Goal: Task Accomplishment & Management: Manage account settings

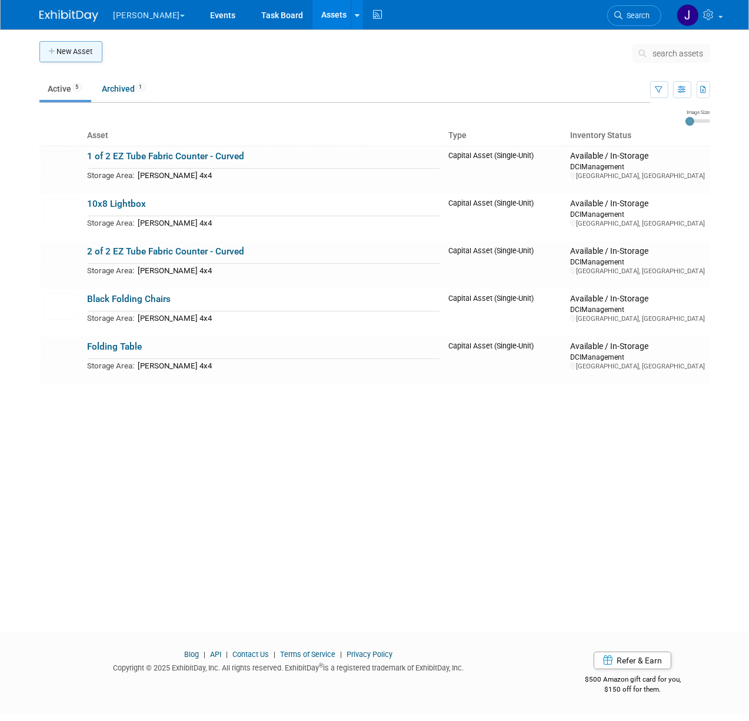
click at [84, 52] on button "New Asset" at bounding box center [70, 51] width 63 height 21
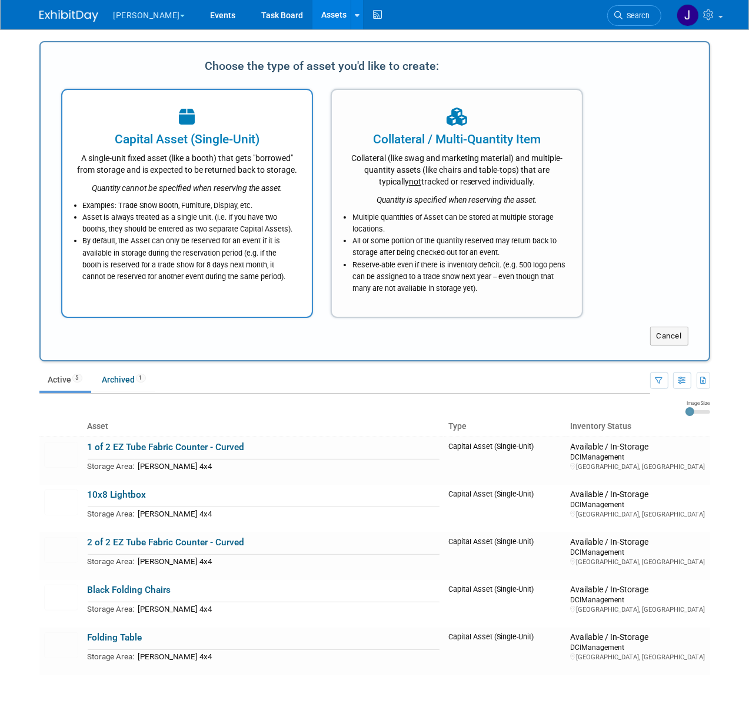
click at [273, 189] on icon "Quantity cannot be specified when reserving the asset." at bounding box center [187, 187] width 191 height 9
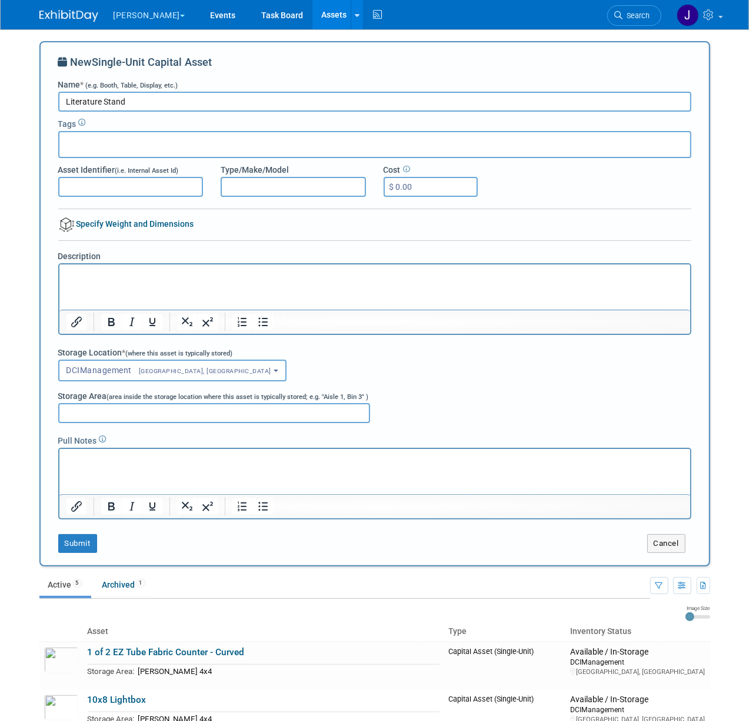
type input "Literature Stand"
click at [220, 280] on html at bounding box center [374, 272] width 630 height 16
click at [125, 414] on input "Storage Area (area inside the storage location where this asset is typically st…" at bounding box center [214, 413] width 312 height 20
type input "M"
type input "[PERSON_NAME] 4x4"
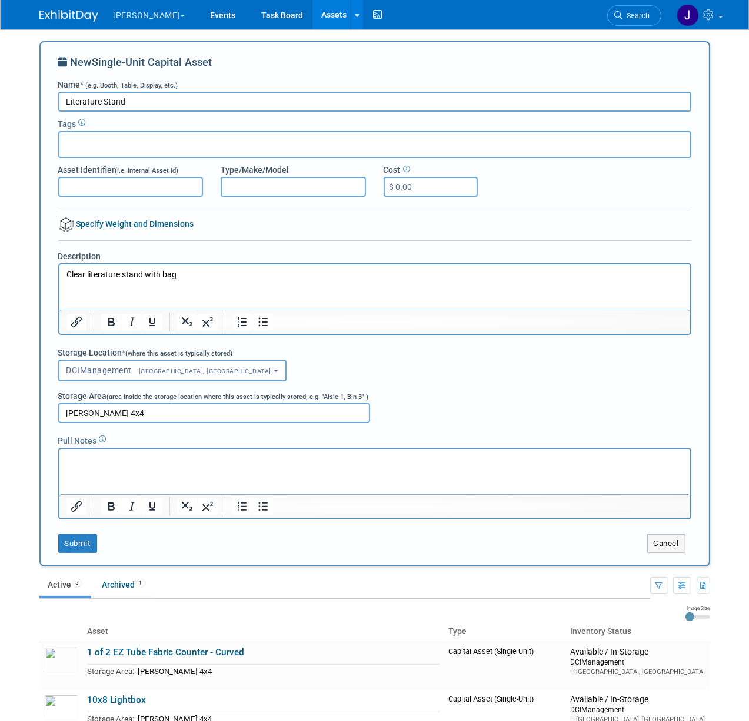
click at [86, 530] on div "New Single-Unit Capital Asset Name * (e.g. Booth, Table, Display, etc.) Literat…" at bounding box center [374, 304] width 633 height 499
click at [87, 543] on button "Submit" at bounding box center [77, 543] width 39 height 19
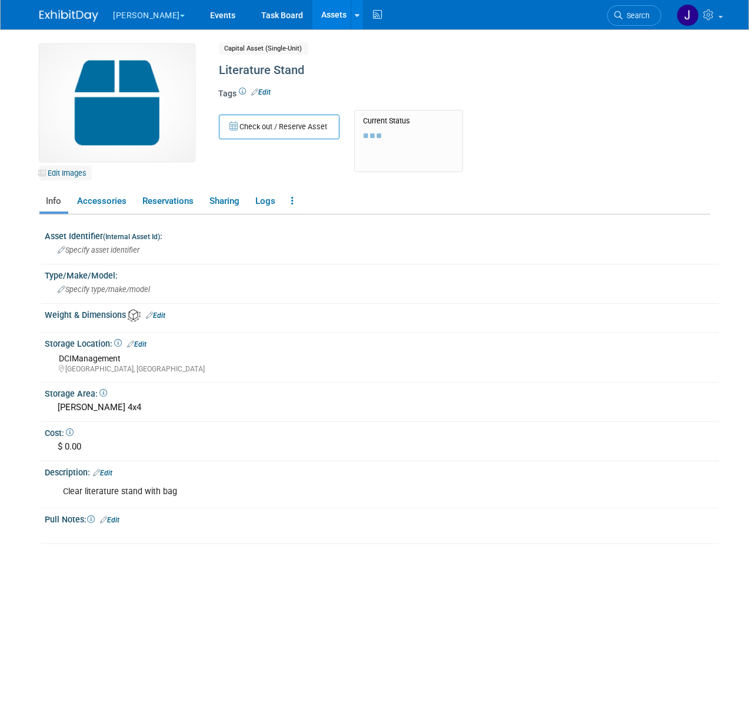
click at [75, 169] on link "Edit Images" at bounding box center [65, 173] width 52 height 15
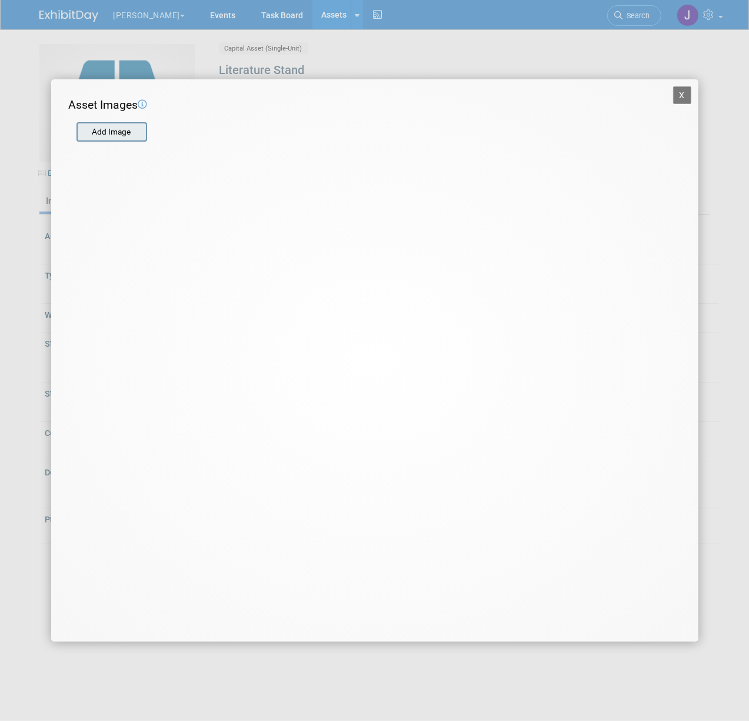
click at [101, 141] on div "Add Image" at bounding box center [111, 132] width 71 height 20
click at [111, 133] on input "file" at bounding box center [76, 132] width 140 height 18
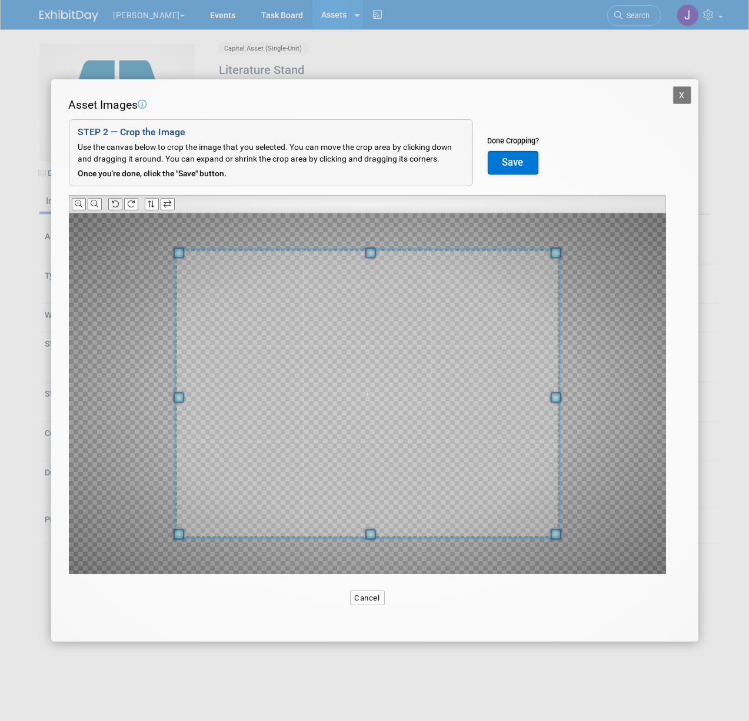
click at [119, 202] on button at bounding box center [115, 204] width 14 height 12
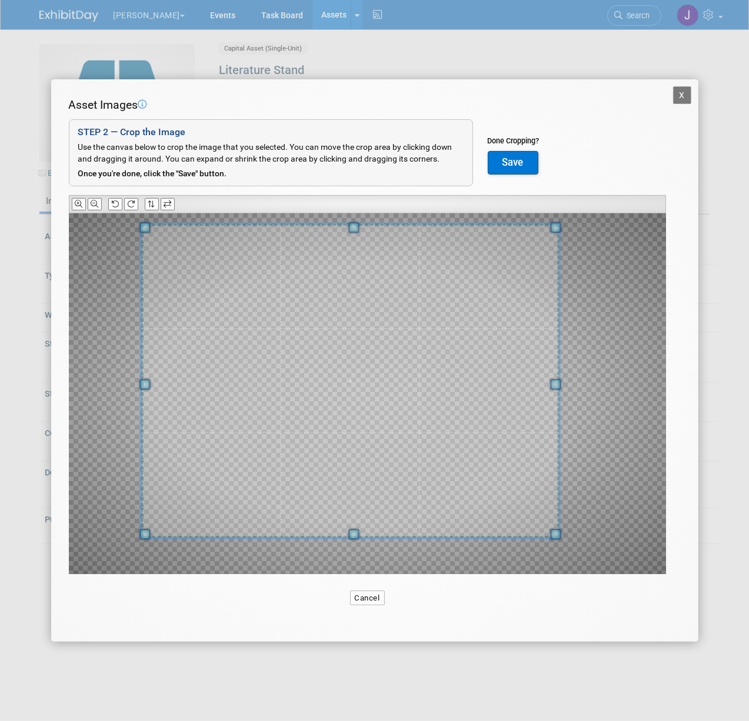
click at [117, 231] on div at bounding box center [367, 393] width 597 height 361
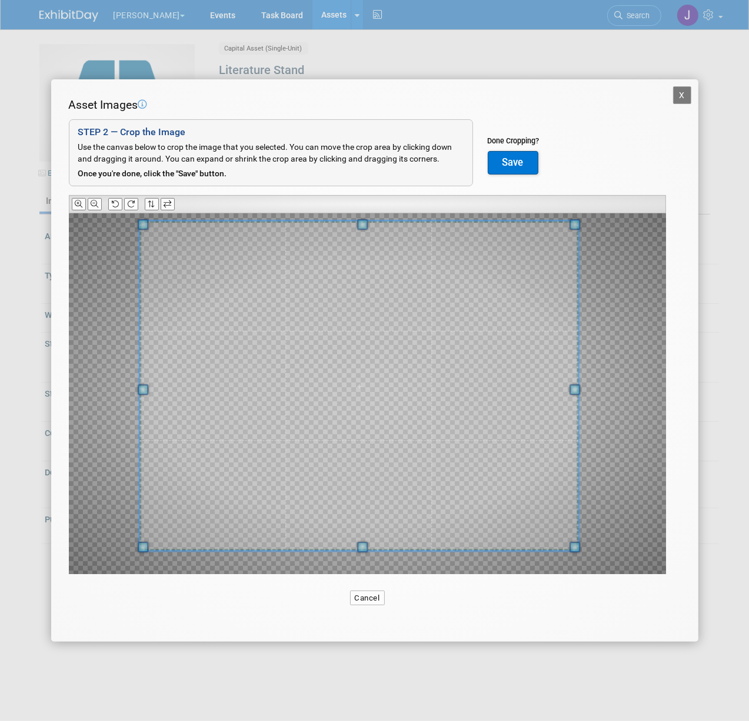
click at [587, 533] on div at bounding box center [367, 393] width 597 height 361
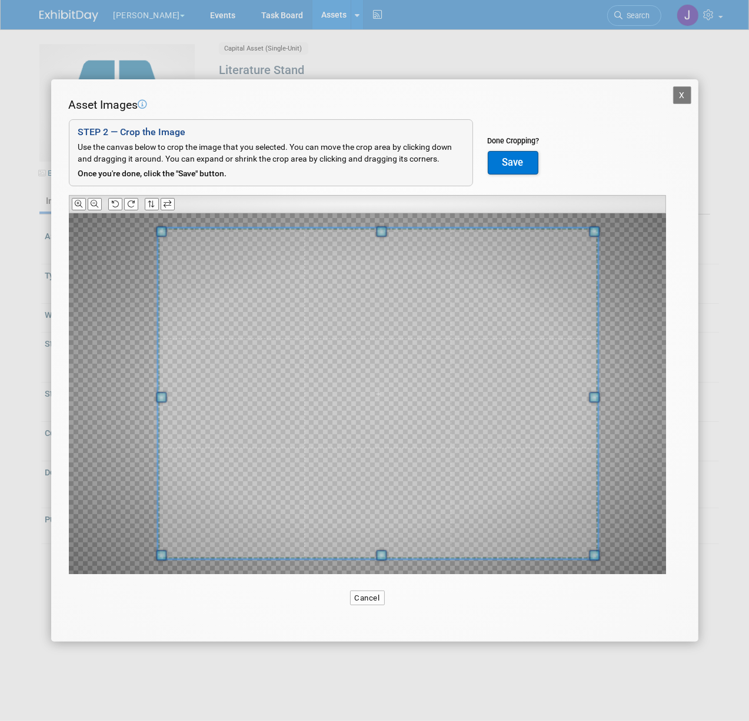
click at [502, 480] on span at bounding box center [378, 393] width 440 height 331
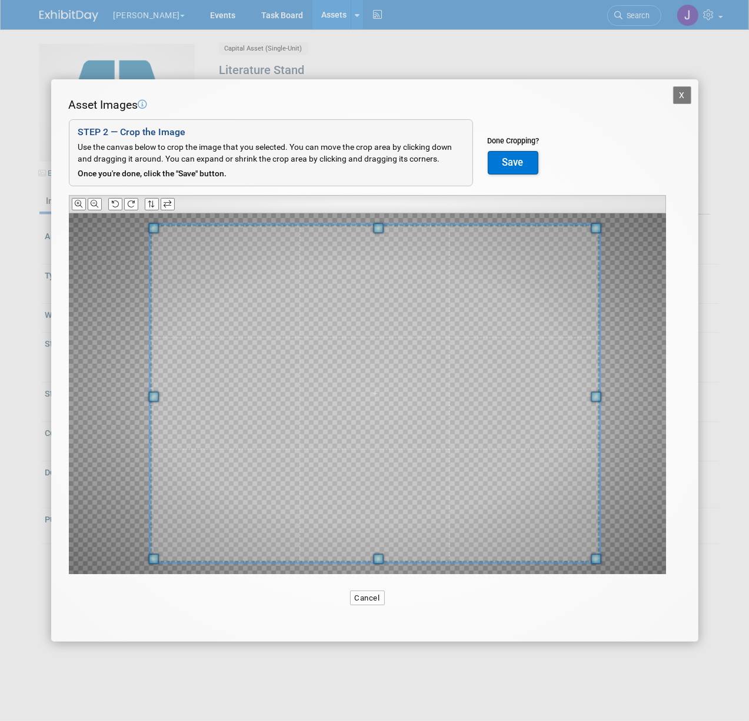
click at [153, 402] on span at bounding box center [153, 397] width 11 height 11
click at [523, 153] on button "Save" at bounding box center [512, 163] width 51 height 24
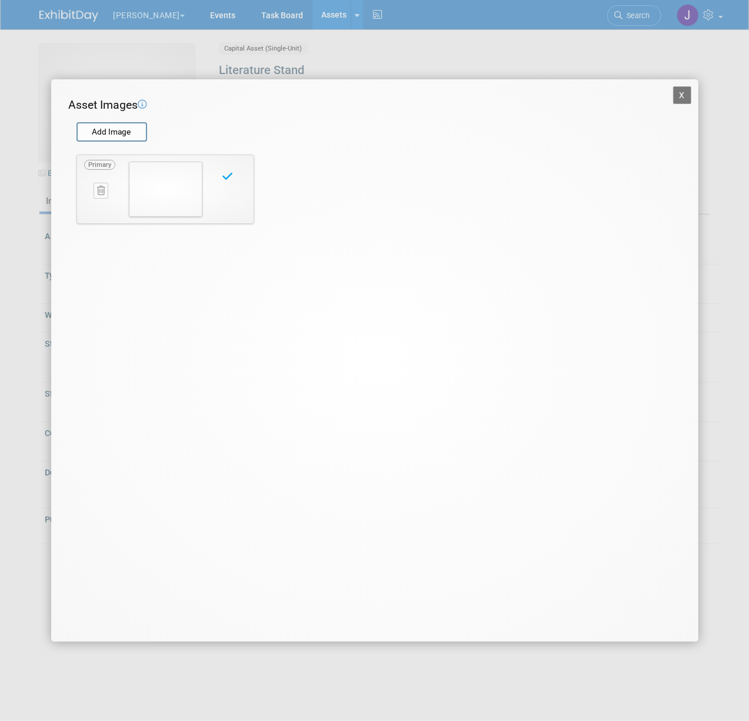
click at [686, 99] on button "X" at bounding box center [682, 95] width 19 height 18
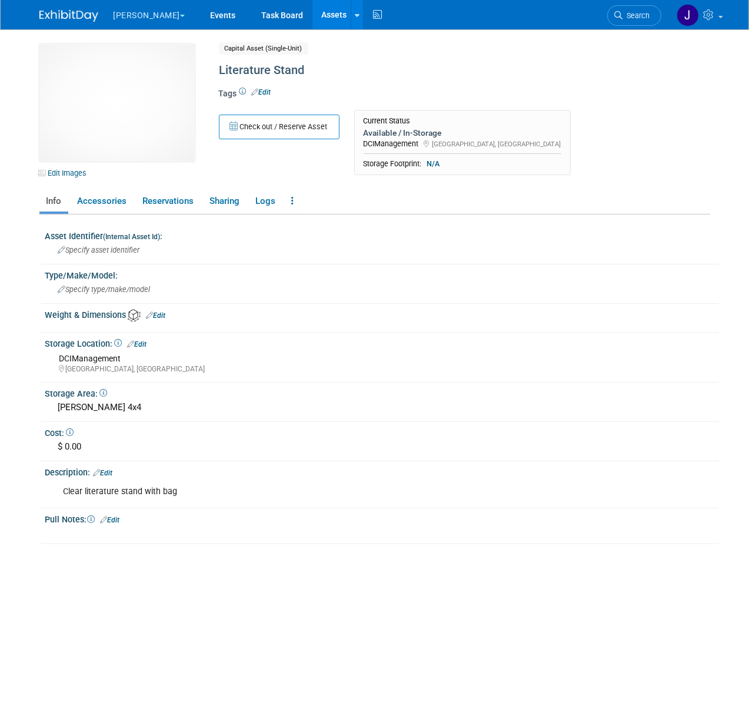
click at [258, 88] on link "Edit" at bounding box center [261, 92] width 19 height 8
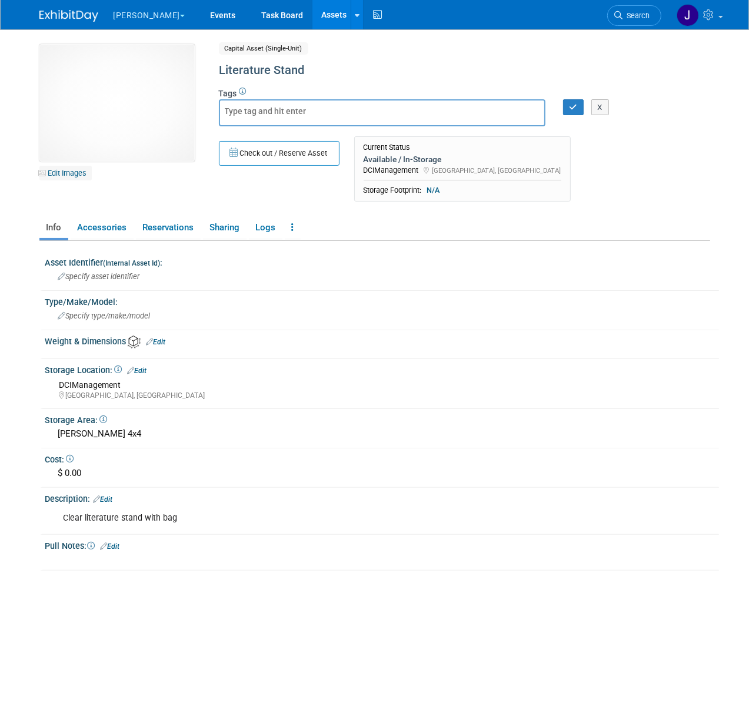
click at [62, 174] on link "Edit Images" at bounding box center [65, 173] width 52 height 15
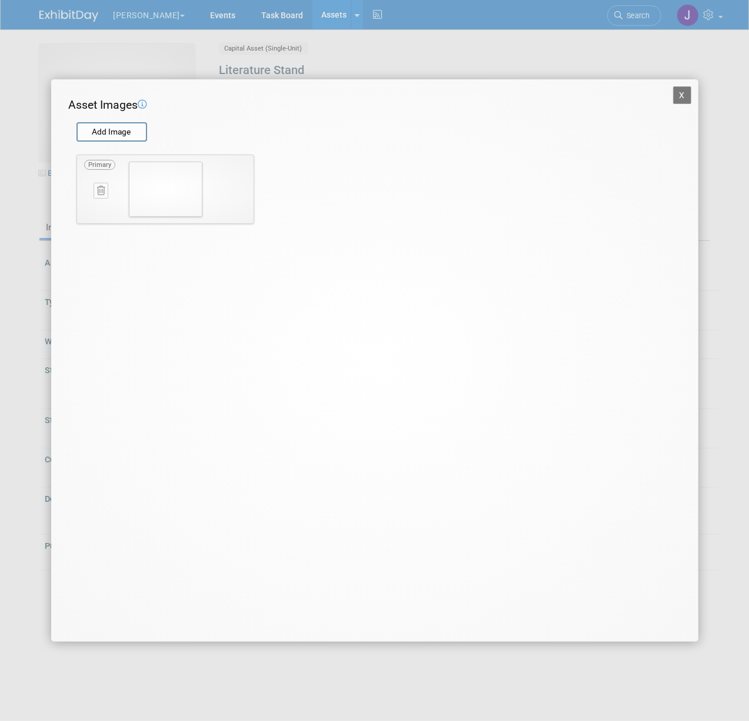
click at [97, 191] on icon at bounding box center [101, 190] width 8 height 9
click at [156, 191] on img at bounding box center [179, 189] width 73 height 55
click at [122, 199] on button "X" at bounding box center [122, 203] width 18 height 15
click at [687, 90] on button "X" at bounding box center [682, 95] width 19 height 18
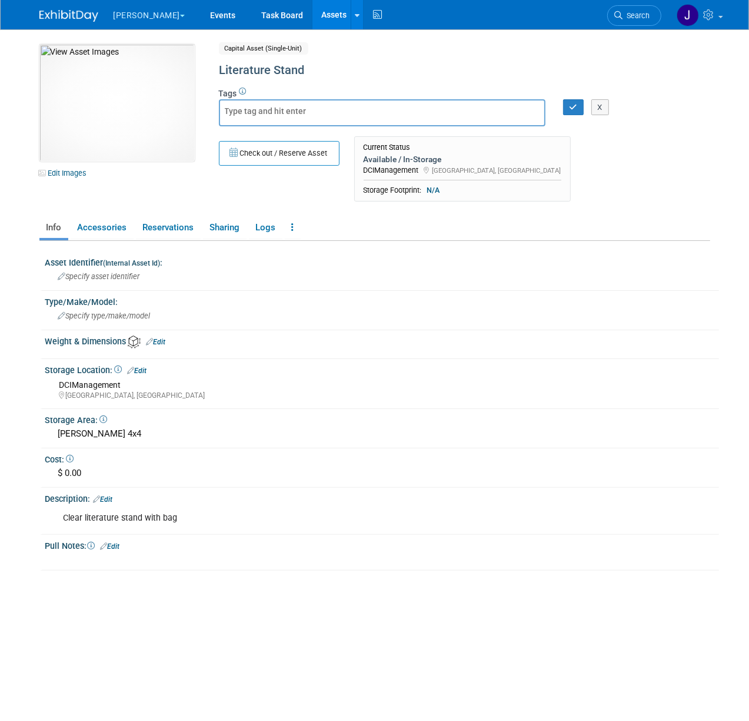
click at [170, 510] on div "Clear literature stand with bag" at bounding box center [321, 519] width 533 height 24
click at [164, 511] on div "Clear literature stand with bag" at bounding box center [321, 519] width 533 height 24
click at [312, 12] on link "Assets" at bounding box center [333, 14] width 43 height 29
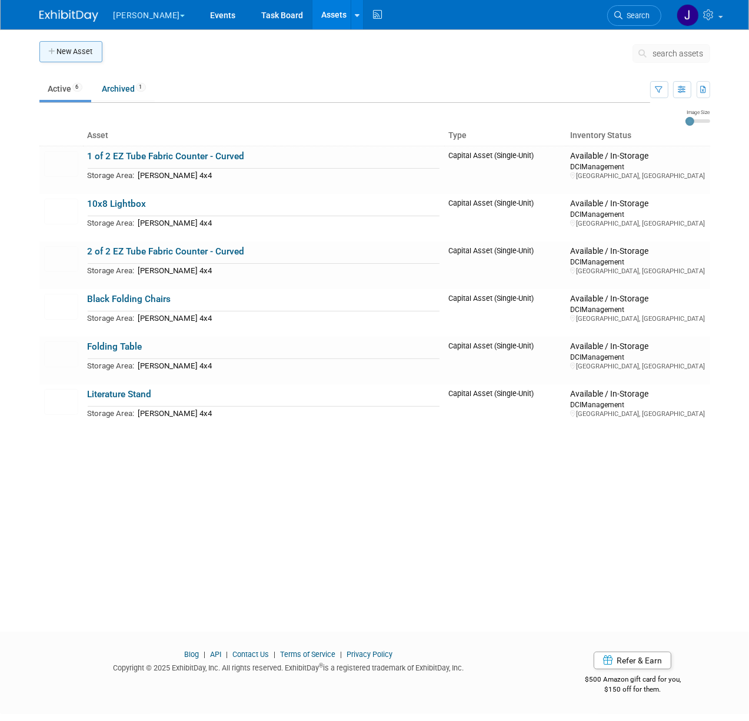
click at [83, 47] on button "New Asset" at bounding box center [70, 51] width 63 height 21
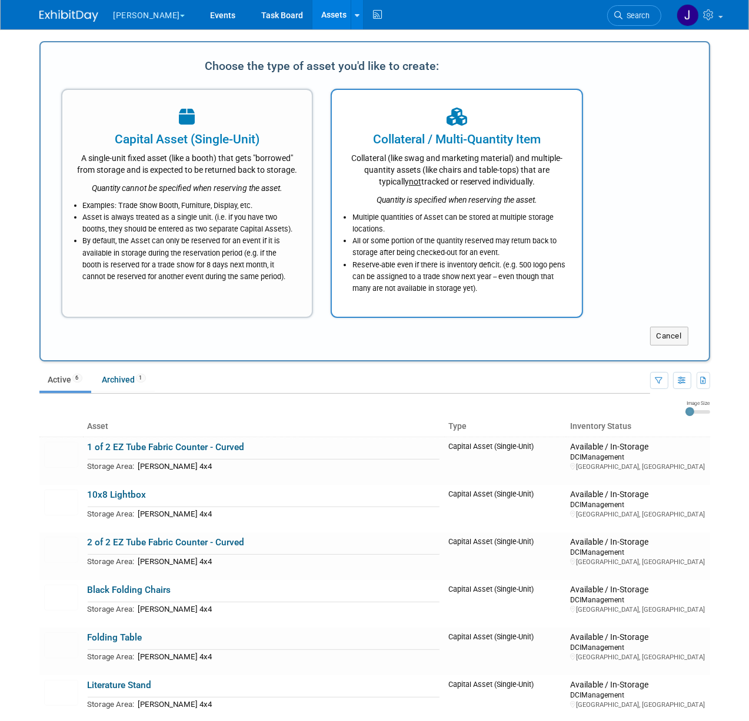
click at [419, 166] on div "Collateral (like swag and marketing material) and multiple-quantity assets (lik…" at bounding box center [456, 167] width 220 height 39
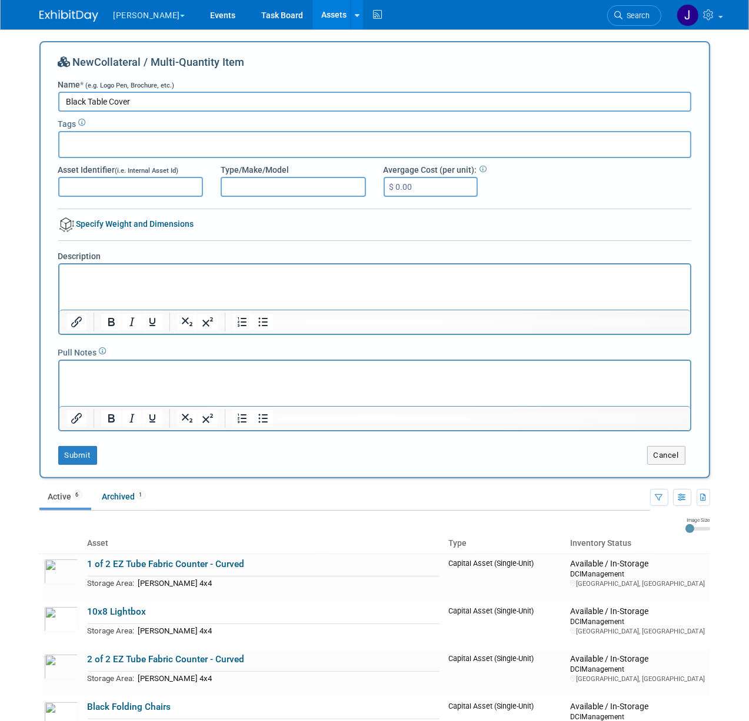
type input "Black Table Cover"
click at [227, 280] on html at bounding box center [374, 272] width 630 height 16
click at [79, 449] on button "Submit" at bounding box center [77, 455] width 39 height 19
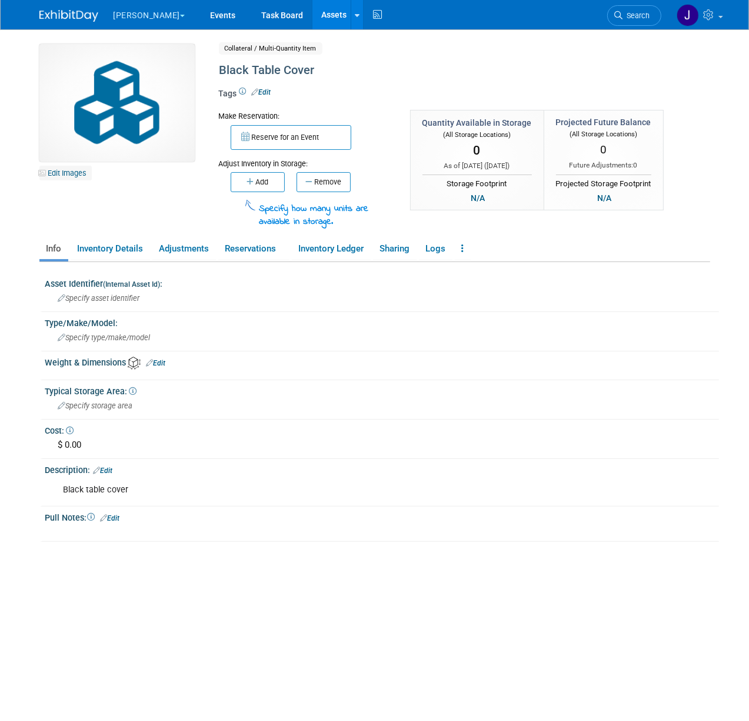
click at [78, 175] on link "Edit Images" at bounding box center [65, 173] width 52 height 15
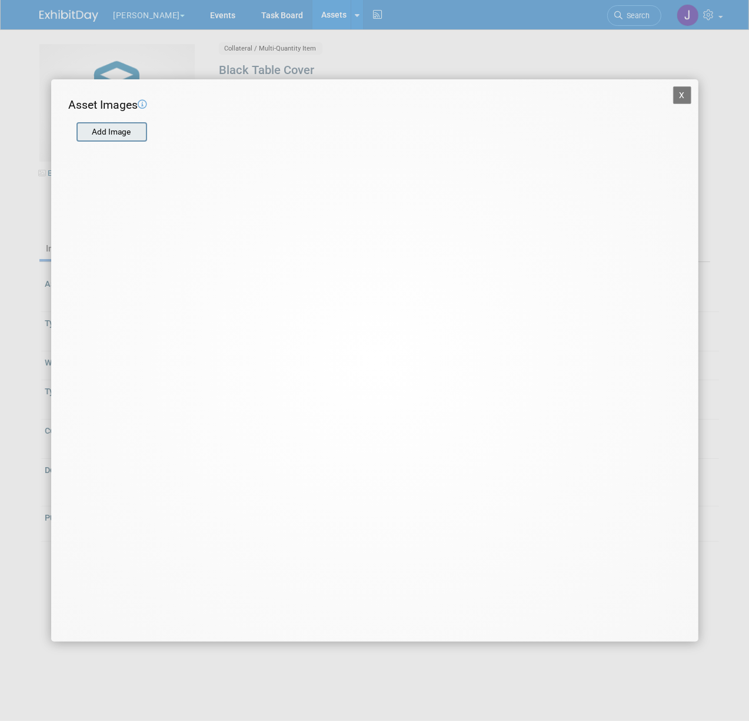
click at [135, 137] on input "file" at bounding box center [76, 132] width 140 height 18
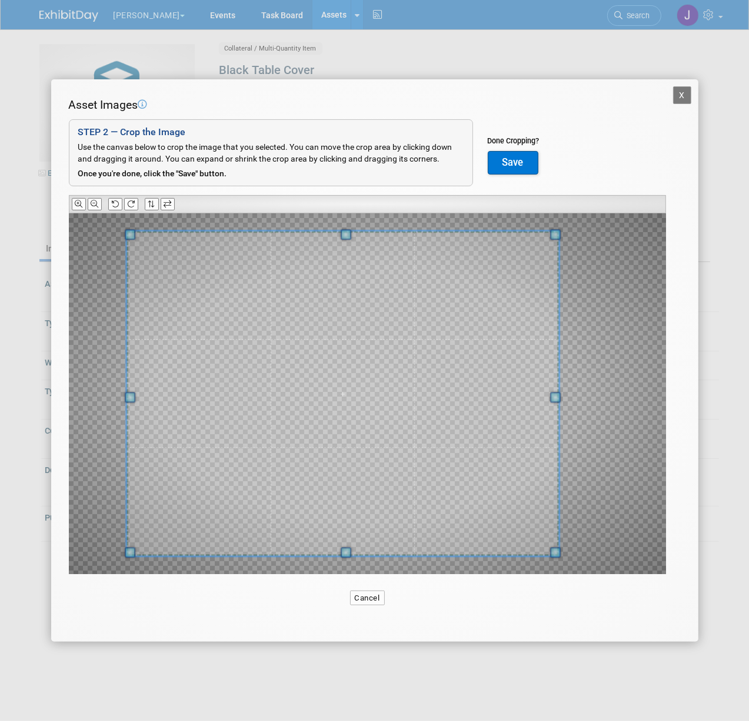
click at [125, 262] on span at bounding box center [126, 393] width 3 height 325
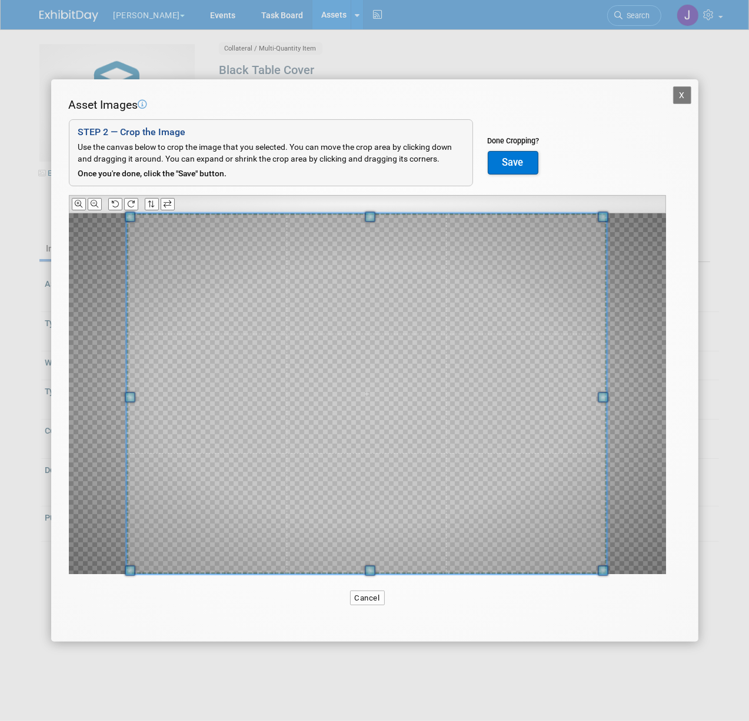
click at [614, 391] on div at bounding box center [367, 393] width 597 height 361
click at [521, 160] on button "Save" at bounding box center [512, 163] width 51 height 24
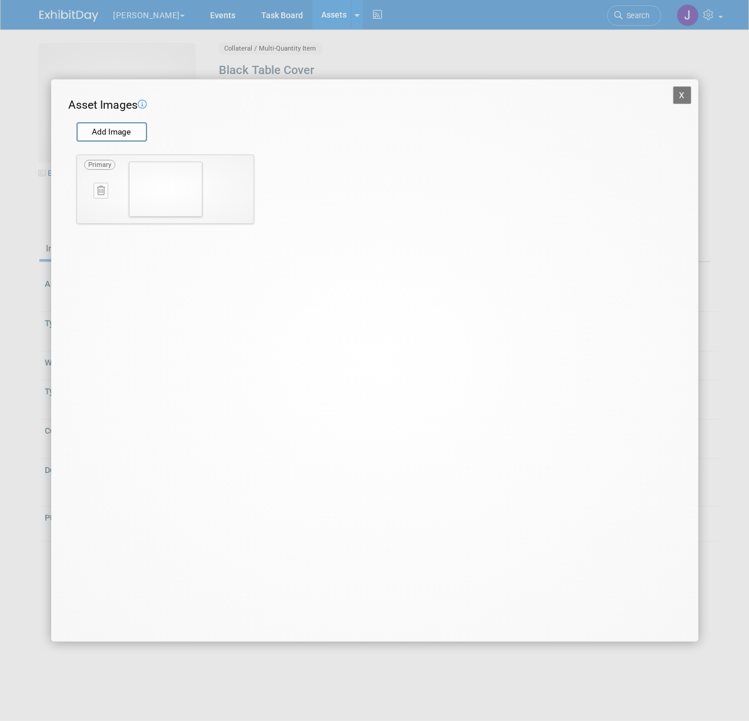
click at [683, 98] on button "X" at bounding box center [682, 95] width 19 height 18
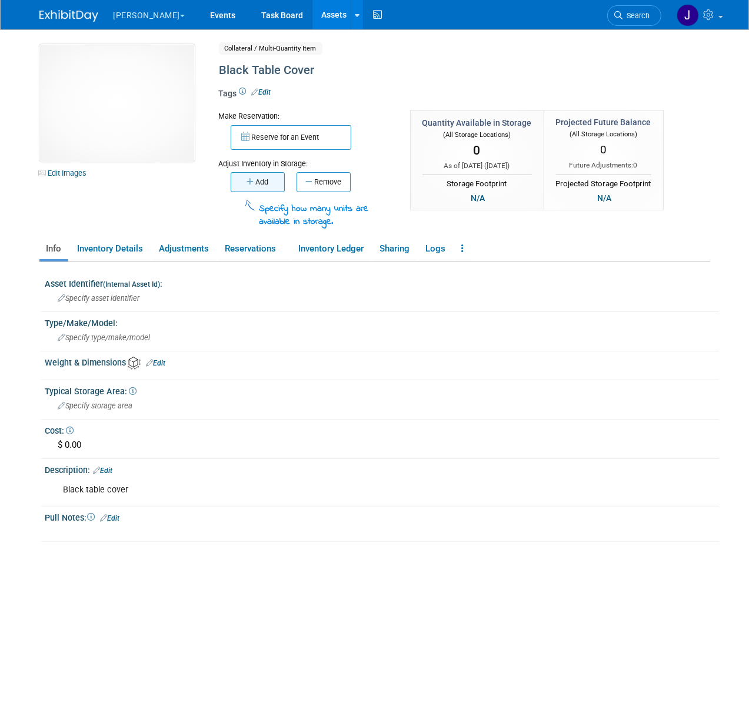
click at [246, 182] on icon "button" at bounding box center [250, 182] width 9 height 8
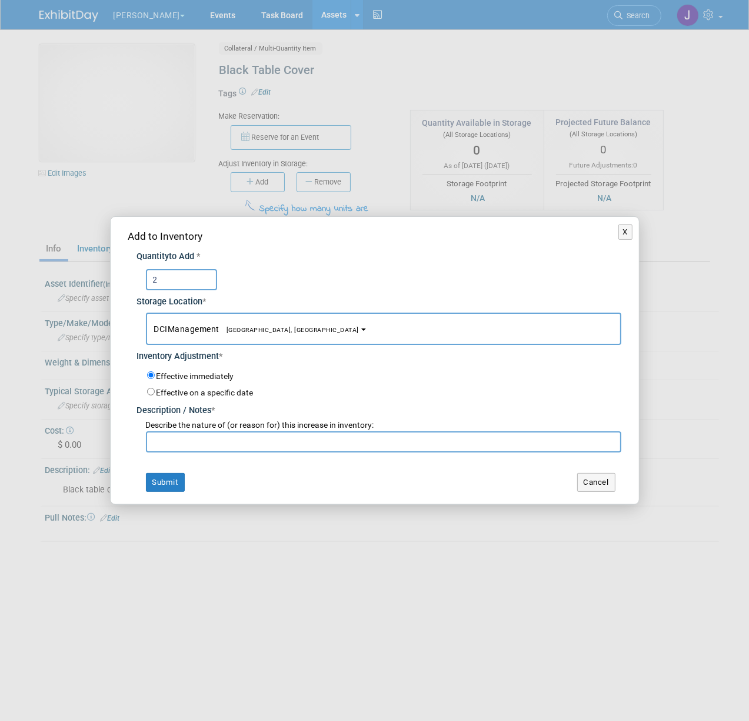
type input "2"
click at [222, 438] on input "text" at bounding box center [383, 442] width 475 height 21
type input "Starting Inventory"
click at [173, 481] on button "Submit" at bounding box center [165, 482] width 39 height 19
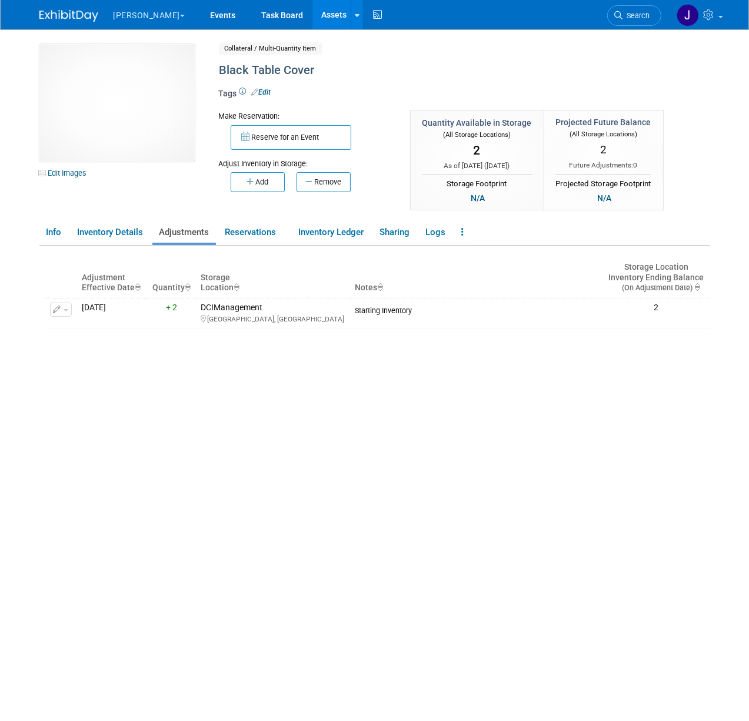
click at [312, 18] on link "Assets" at bounding box center [333, 14] width 43 height 29
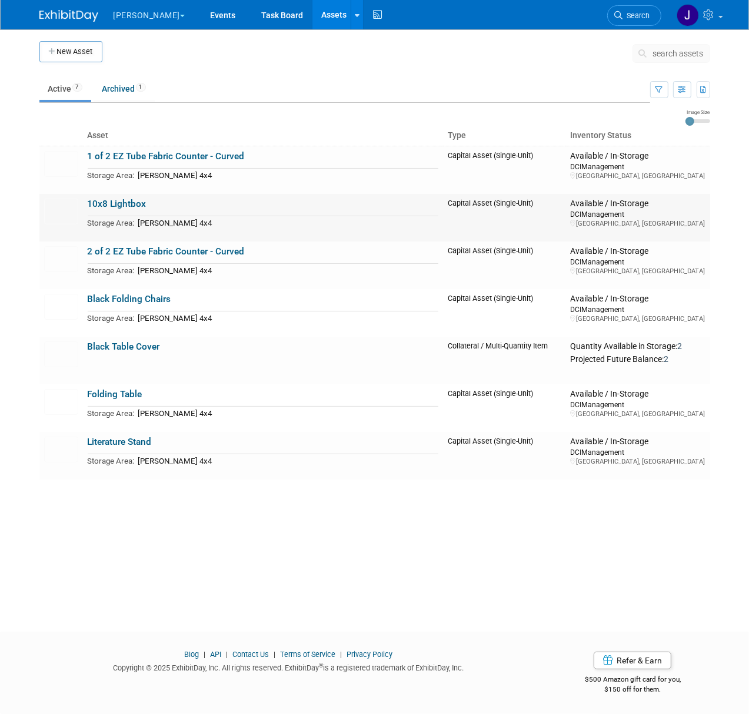
click at [135, 203] on link "10x8 Lightbox" at bounding box center [117, 204] width 59 height 11
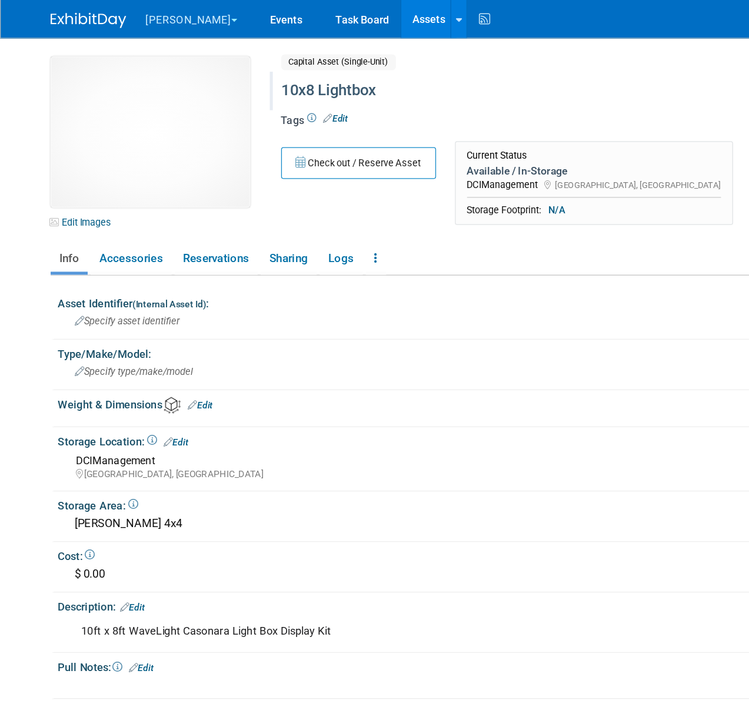
click at [246, 64] on div "10x8 Lightbox" at bounding box center [437, 70] width 445 height 21
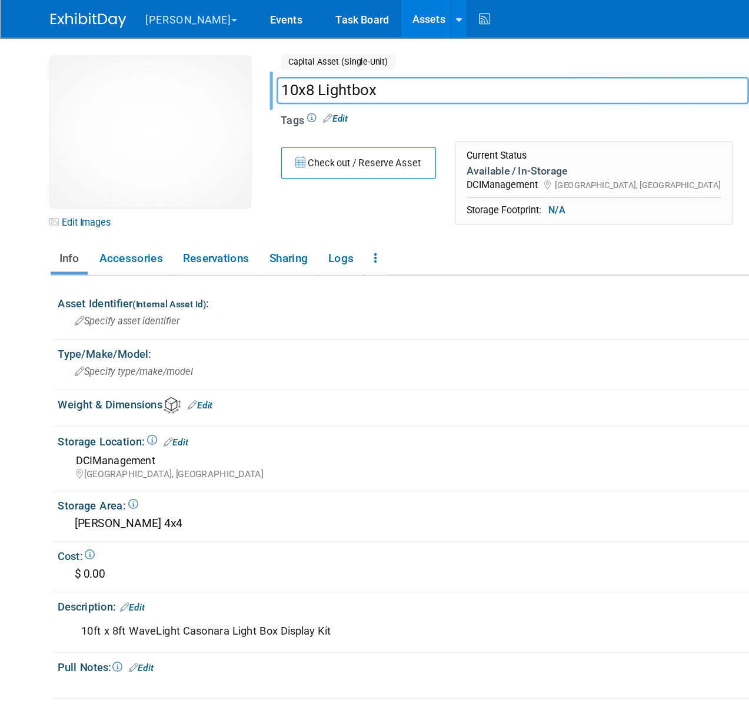
click at [256, 65] on input "10x8 Lightbox" at bounding box center [398, 70] width 367 height 21
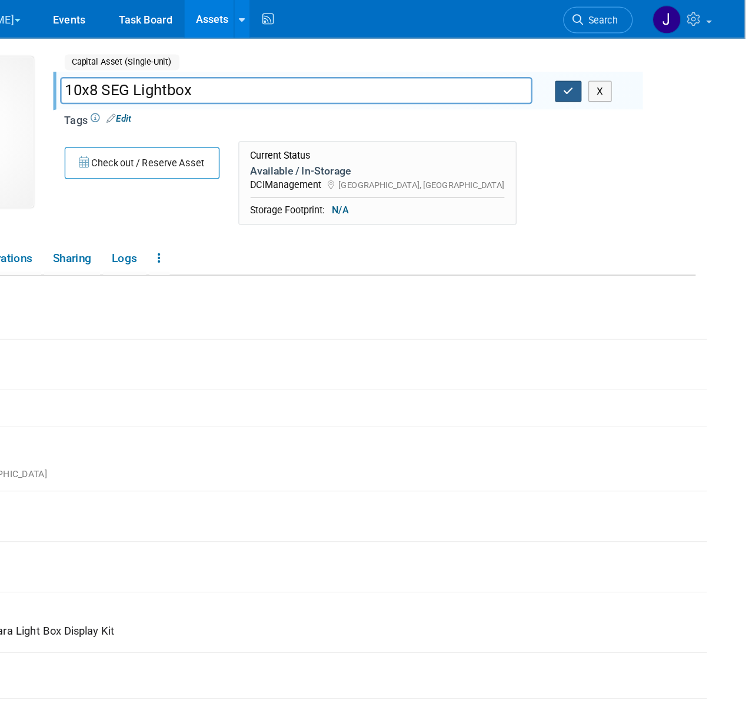
type input "10x8 SEG Lightbox"
click at [607, 70] on icon "button" at bounding box center [611, 71] width 8 height 8
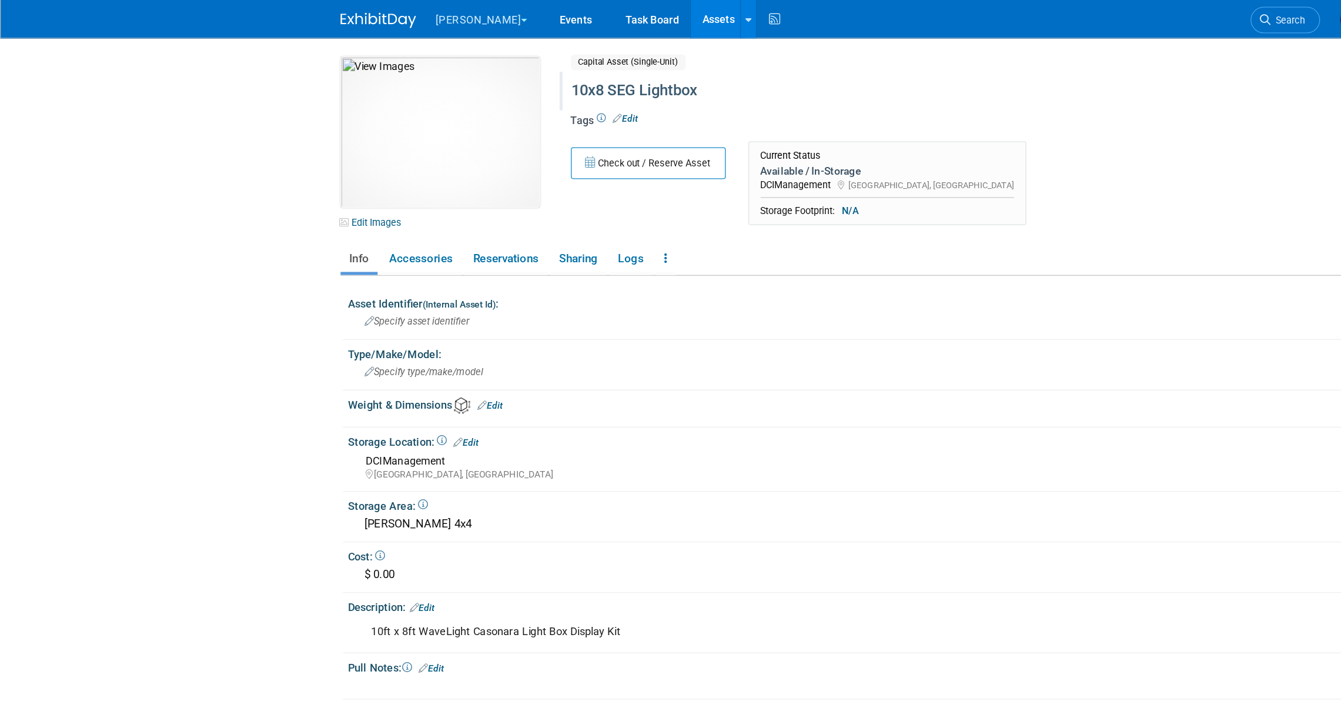
click at [481, 484] on div "10ft x 8ft WaveLight Casonara Light Box Display Kit" at bounding box center [606, 492] width 651 height 24
click at [470, 486] on div "10ft x 8ft WaveLight Casonara Light Box Display Kit" at bounding box center [606, 492] width 651 height 24
click at [487, 92] on link "Edit" at bounding box center [486, 92] width 19 height 8
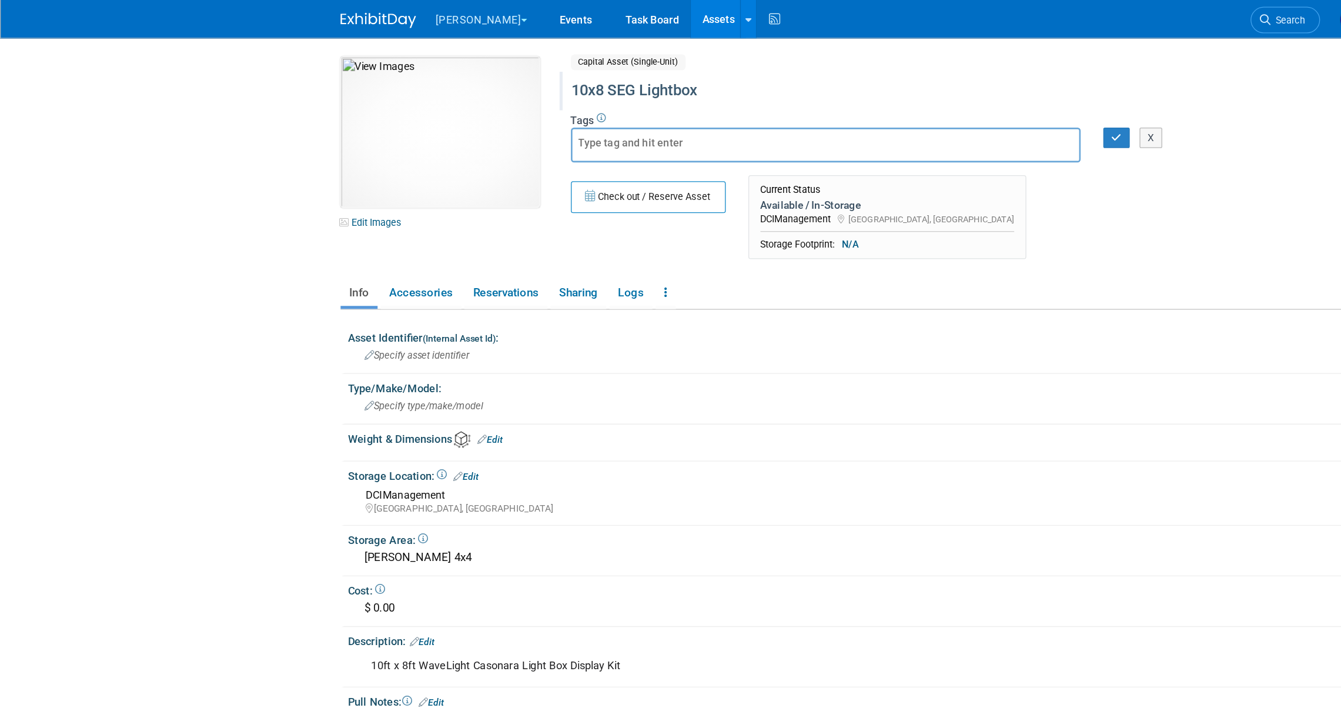
click at [472, 512] on div "10ft x 8ft WaveLight Casonara Light Box Display Kit" at bounding box center [606, 519] width 651 height 24
click at [339, 496] on link "Edit" at bounding box center [328, 500] width 19 height 8
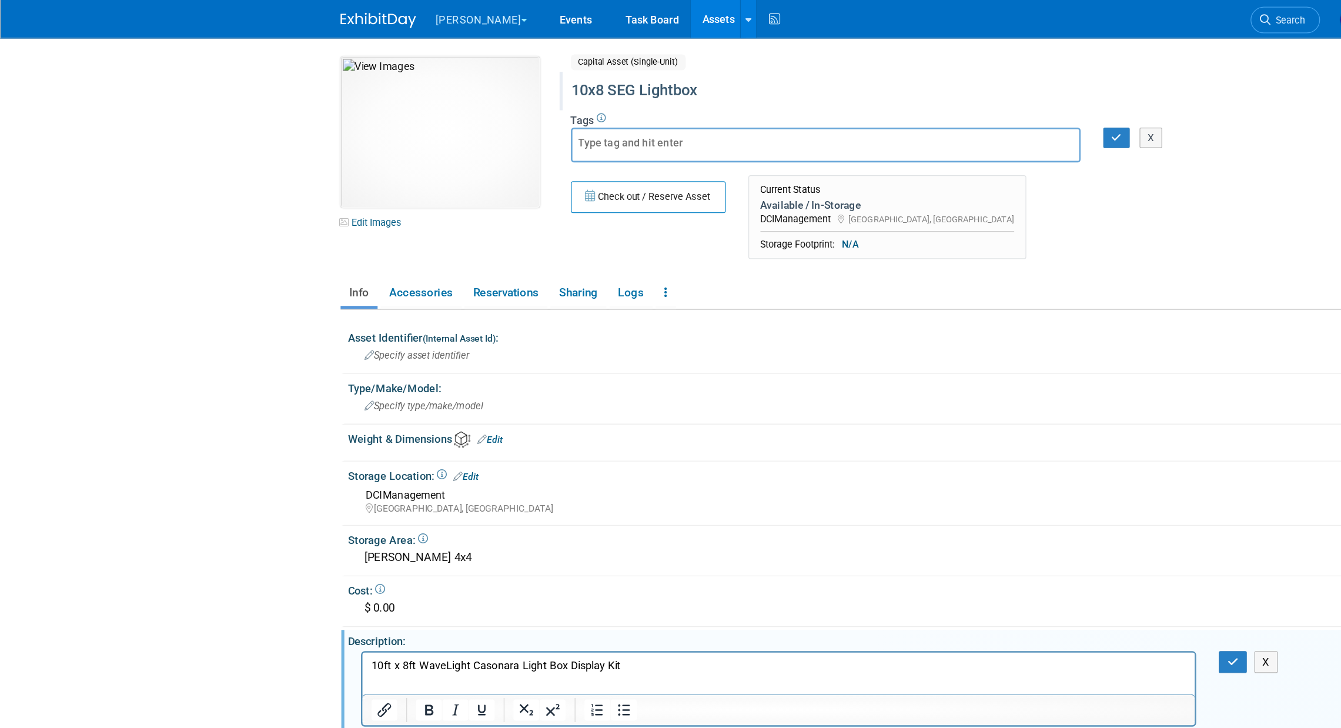
click at [606, 664] on p "10ft x 8ft WaveLight Casonara Light Box Display Kit" at bounding box center [686, 663] width 635 height 12
click at [607, 676] on p "https://www.youtube.com/watch?v=VKIw0SfrfHc" at bounding box center [686, 675] width 635 height 12
click at [369, 672] on p "https://www.youtube.com/watch?v=VKIw0SfrfHc" at bounding box center [686, 675] width 635 height 12
click at [748, 511] on button "button" at bounding box center [960, 515] width 22 height 17
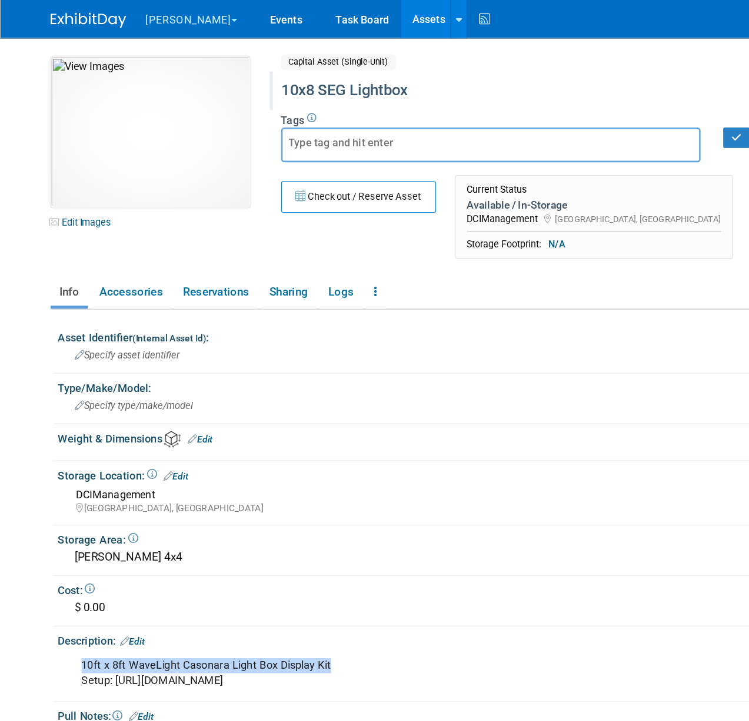
drag, startPoint x: 61, startPoint y: 510, endPoint x: 268, endPoint y: 512, distance: 207.6
click at [268, 512] on div "10ft x 8ft WaveLight Casonara Light Box Display Kit Setup: https://www.youtube.…" at bounding box center [321, 524] width 533 height 35
copy div "10ft x 8ft WaveLight Casonara Light Box Display Kit"
click at [292, 72] on div "10x8 SEG Lightbox" at bounding box center [437, 70] width 445 height 21
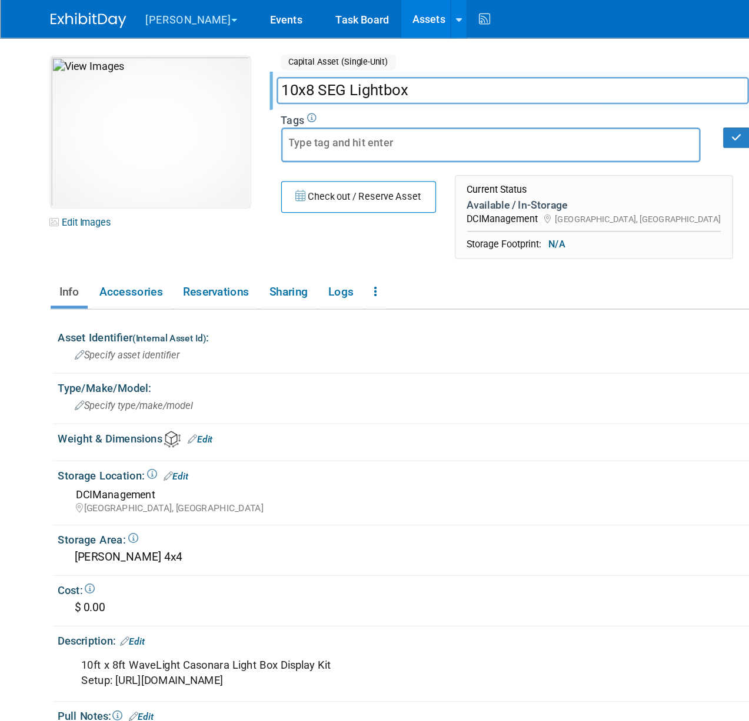
drag, startPoint x: 243, startPoint y: 70, endPoint x: 357, endPoint y: 61, distance: 115.0
click at [357, 61] on input "10x8 SEG Lightbox" at bounding box center [398, 70] width 367 height 21
click at [243, 68] on input "10x810ft x 8ft WaveLight Casonara Light Box Display Kit" at bounding box center [398, 70] width 367 height 21
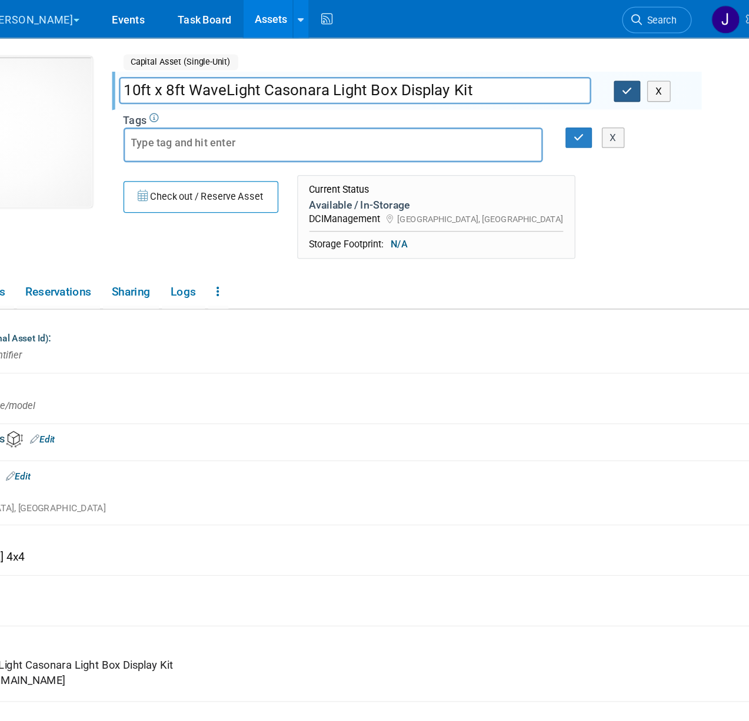
type input "10ft x 8ft WaveLight Casonara Light Box Display Kit"
click at [608, 78] on button "button" at bounding box center [610, 71] width 21 height 16
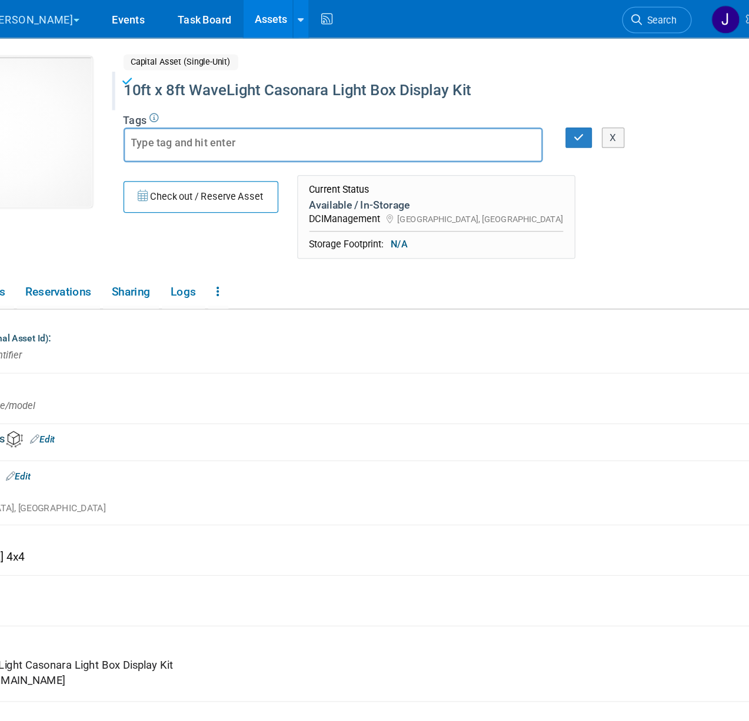
click at [579, 109] on div "X" at bounding box center [598, 107] width 38 height 16
click at [567, 106] on button "button" at bounding box center [573, 107] width 21 height 16
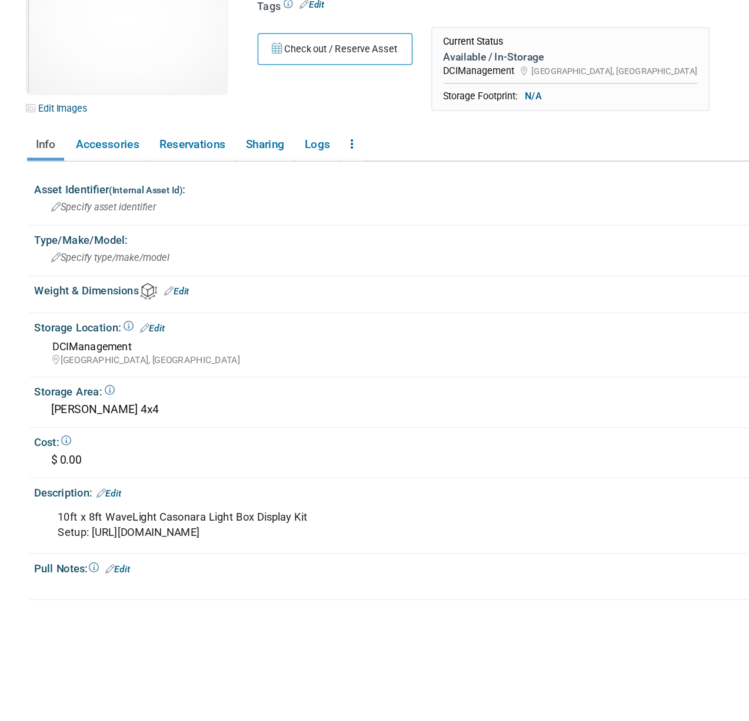
click at [205, 500] on div "10ft x 8ft WaveLight Casonara Light Box Display Kit Setup: https://www.youtube.…" at bounding box center [321, 497] width 533 height 35
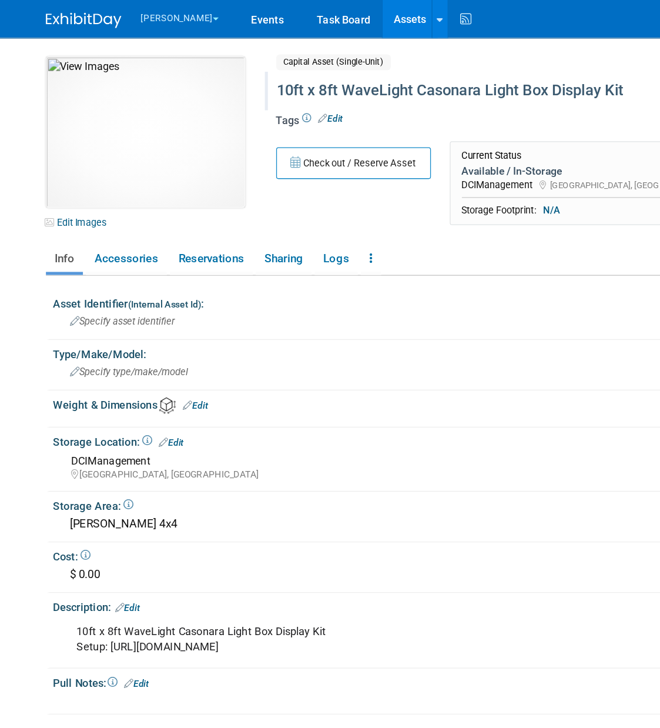
click at [282, 68] on div "10ft x 8ft WaveLight Casonara Light Box Display Kit" at bounding box center [413, 70] width 366 height 21
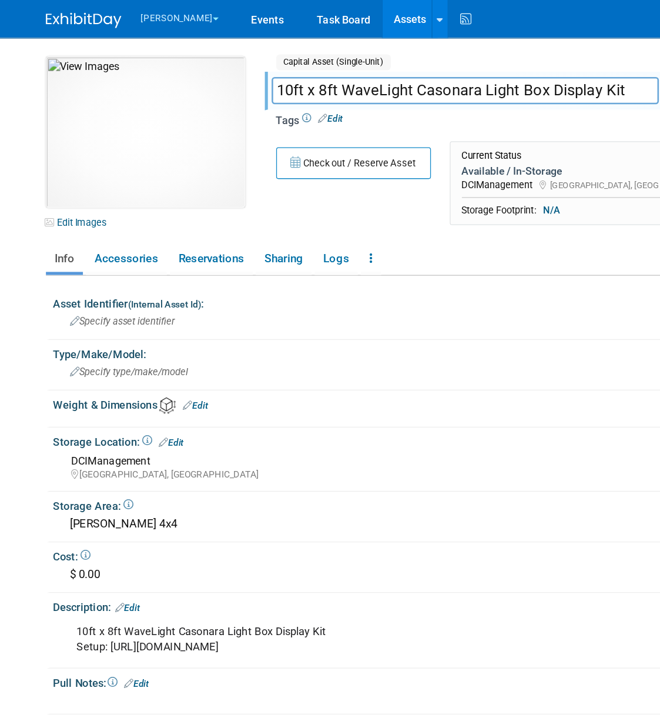
click at [282, 68] on input "10ft x 8ft WaveLight Casonara Light Box Display Kit" at bounding box center [381, 70] width 302 height 21
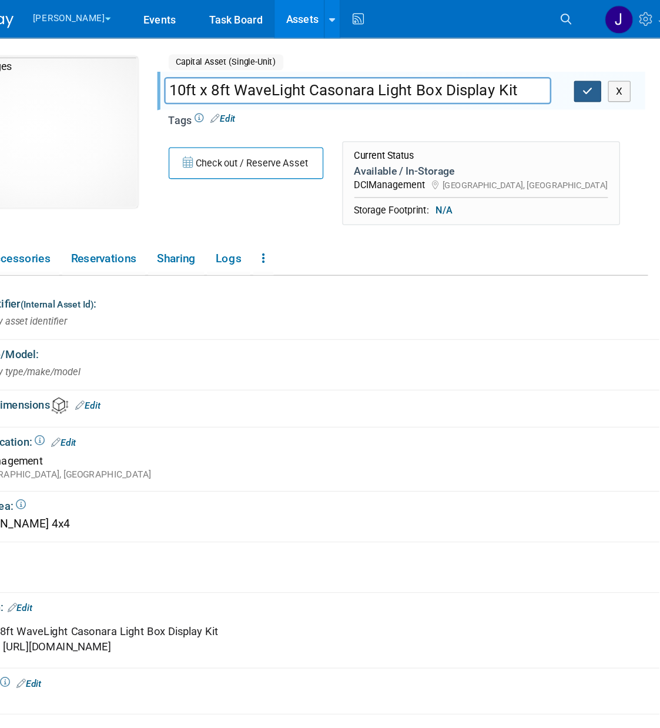
click at [559, 64] on button "button" at bounding box center [559, 71] width 21 height 16
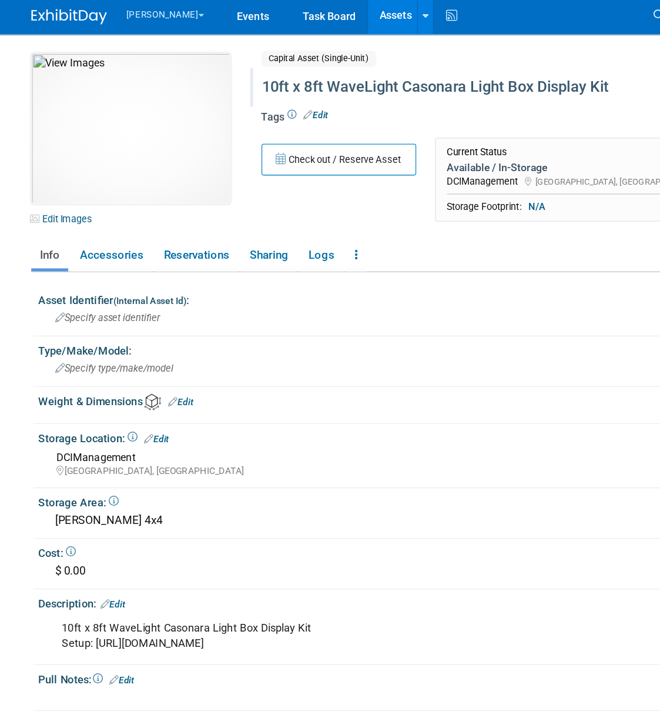
click at [317, 16] on link "Assets" at bounding box center [337, 14] width 43 height 29
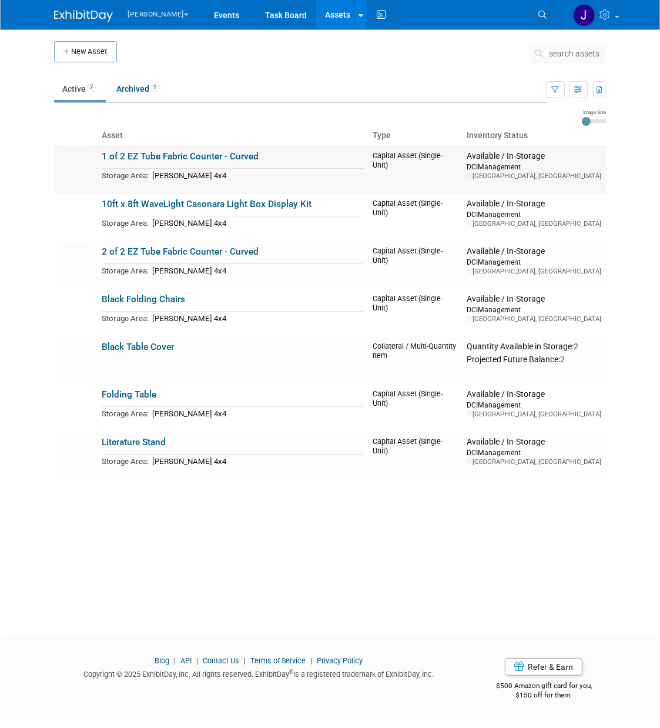
click at [192, 156] on link "1 of 2 EZ Tube Fabric Counter - Curved" at bounding box center [180, 156] width 157 height 11
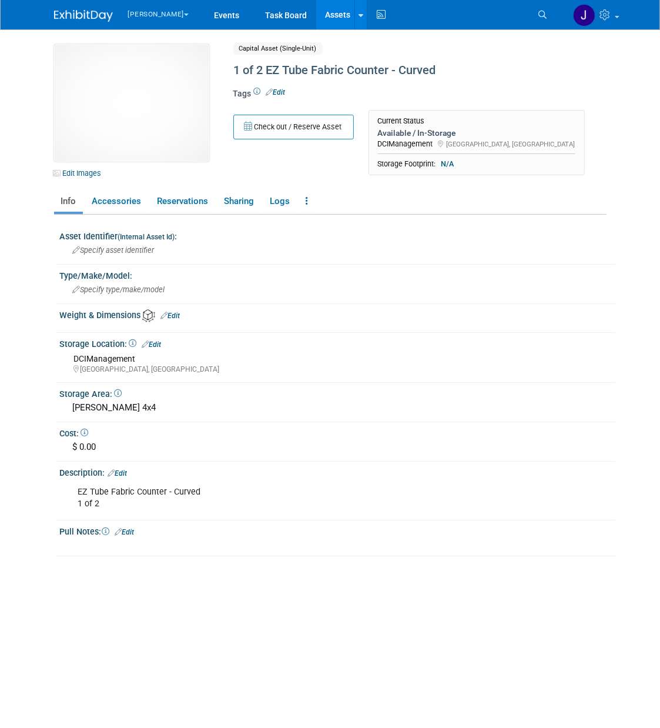
click at [123, 481] on div "EZ Tube Fabric Counter - Curved 1 of 2" at bounding box center [287, 497] width 435 height 35
copy div "EZ Tube Fabric Counter - Curved"
